Goal: Task Accomplishment & Management: Use online tool/utility

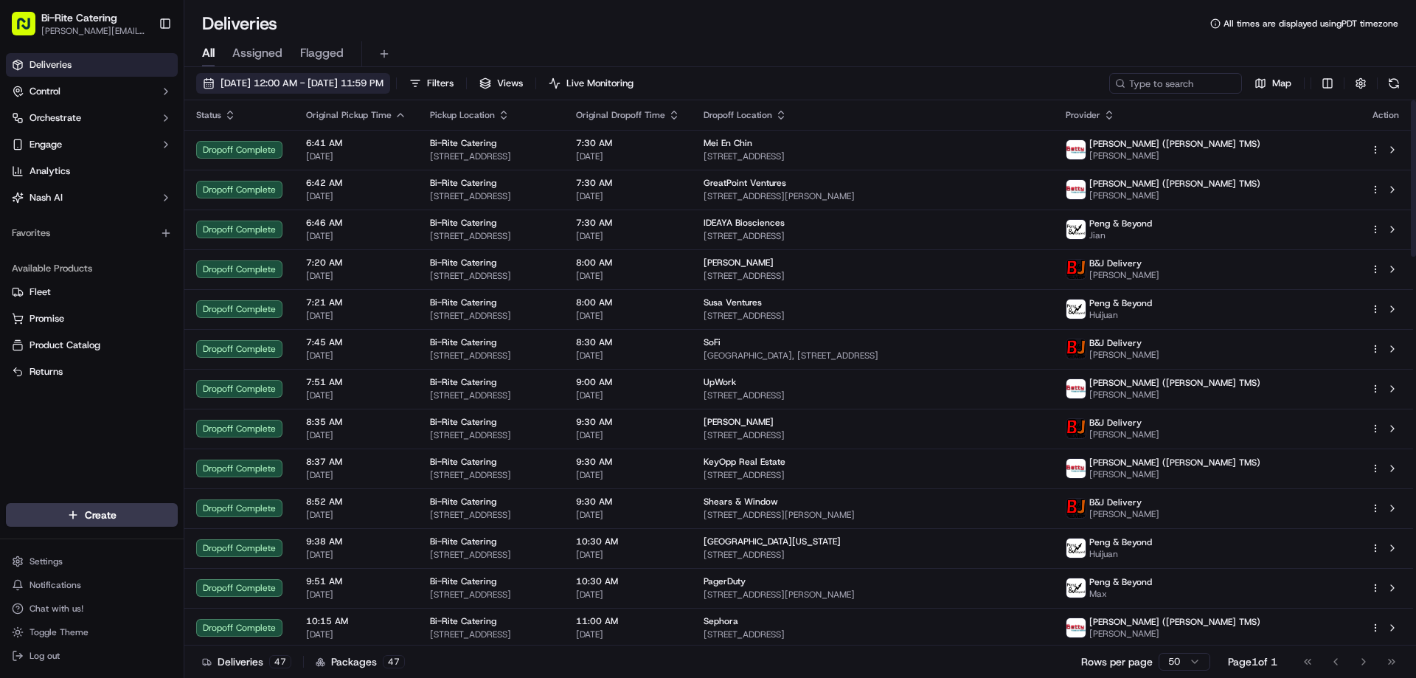
click at [384, 87] on span "[DATE] 12:00 AM - [DATE] 11:59 PM" at bounding box center [302, 83] width 163 height 13
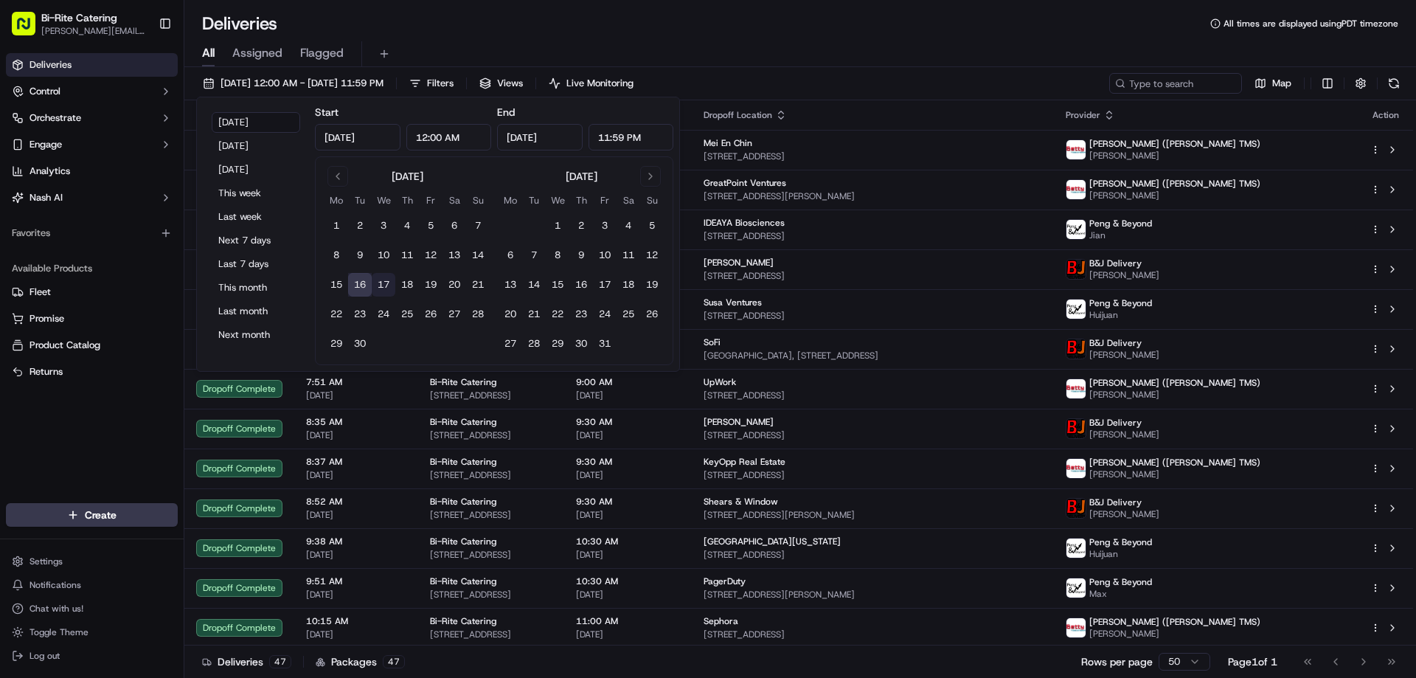
click at [381, 289] on button "17" at bounding box center [384, 285] width 24 height 24
type input "[DATE]"
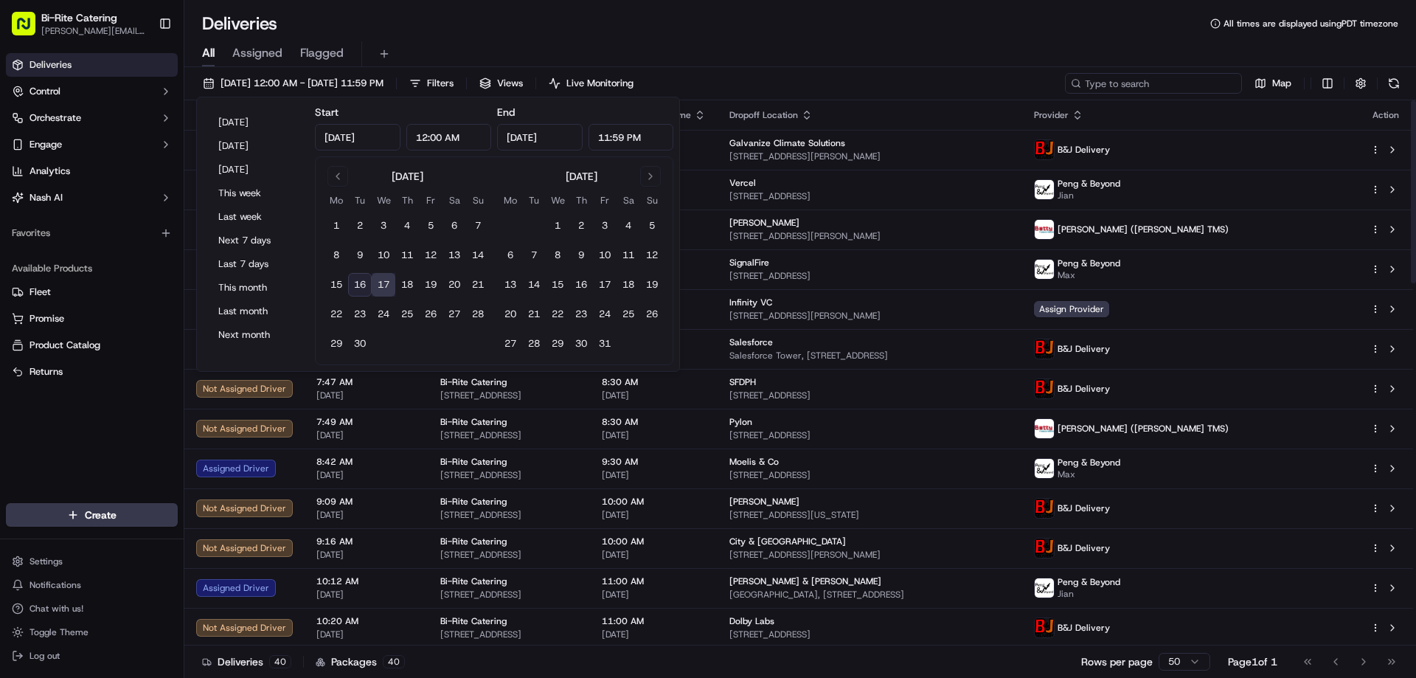
click at [1170, 82] on input at bounding box center [1153, 83] width 177 height 21
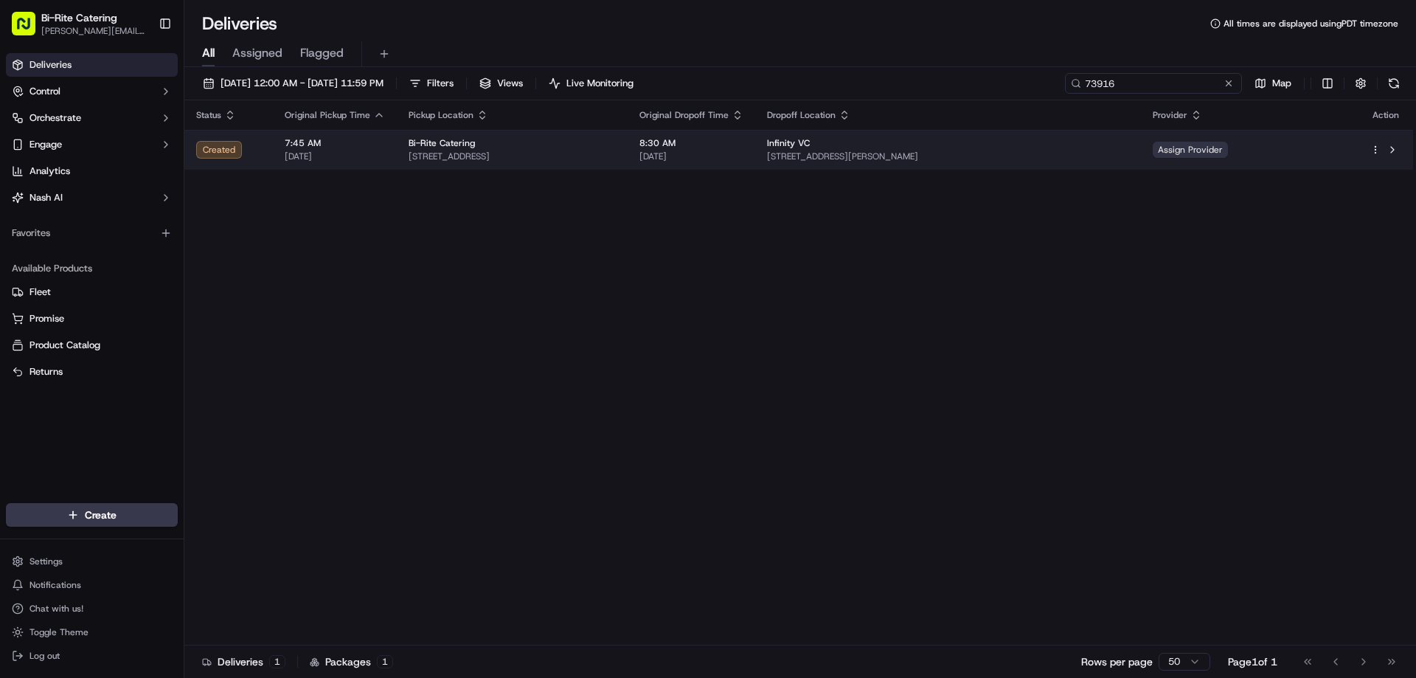
type input "73916"
click at [1228, 153] on span "Assign Provider" at bounding box center [1190, 150] width 75 height 16
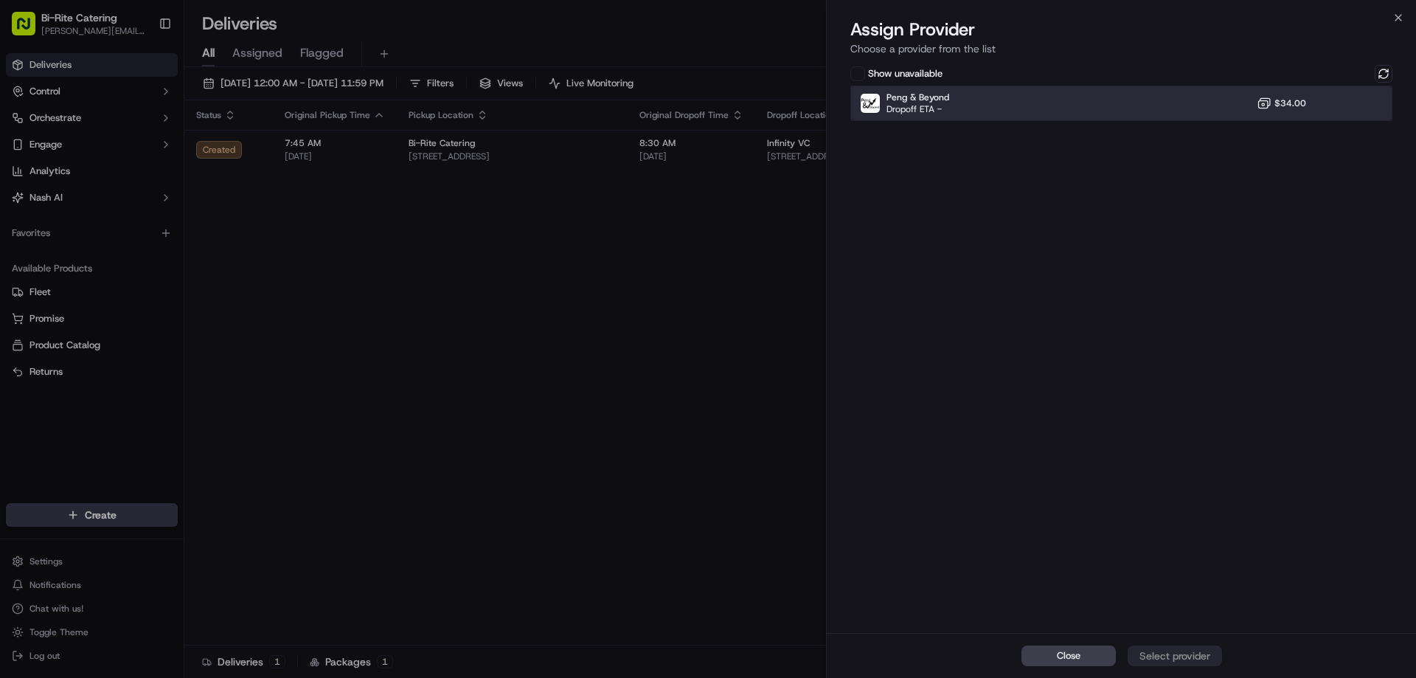
click at [1216, 115] on div "Peng & Beyond Dropoff ETA - $34.00" at bounding box center [1121, 103] width 542 height 35
click at [1208, 653] on div "Assign Provider" at bounding box center [1175, 655] width 72 height 15
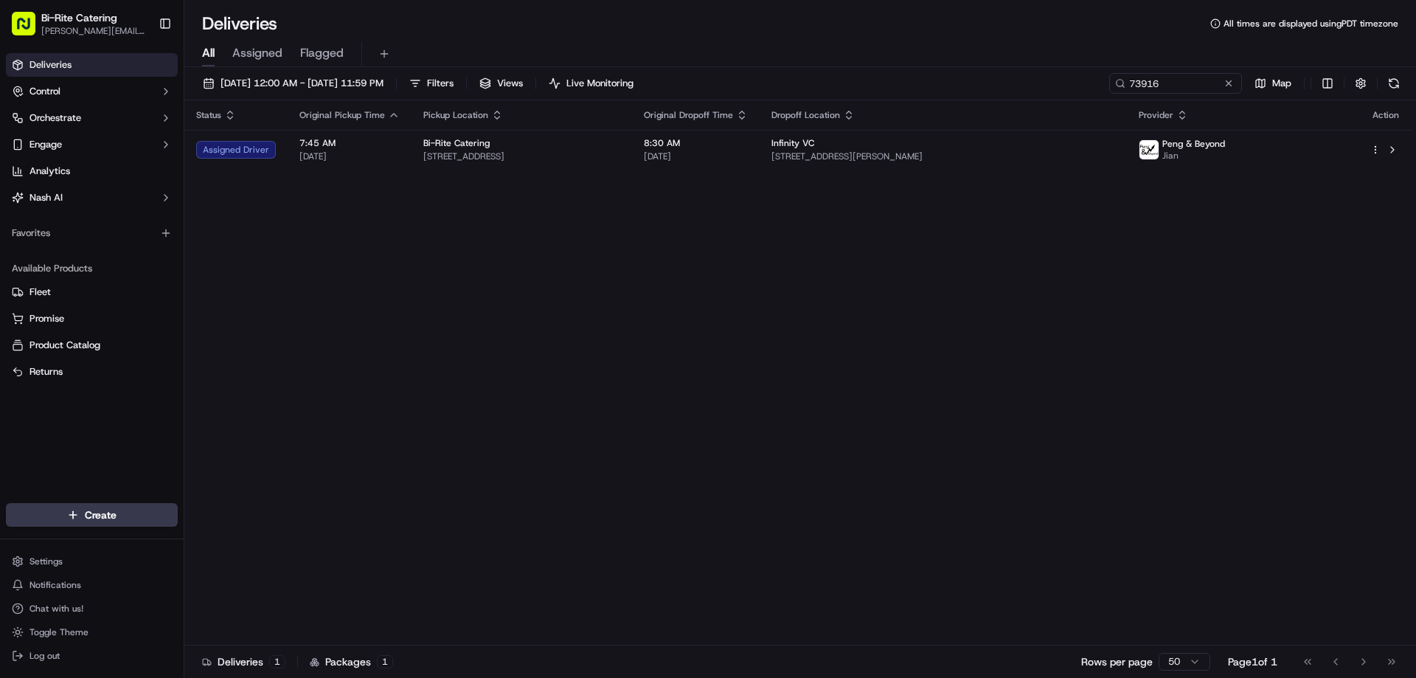
click at [80, 63] on link "Deliveries" at bounding box center [92, 65] width 172 height 24
